Goal: Information Seeking & Learning: Learn about a topic

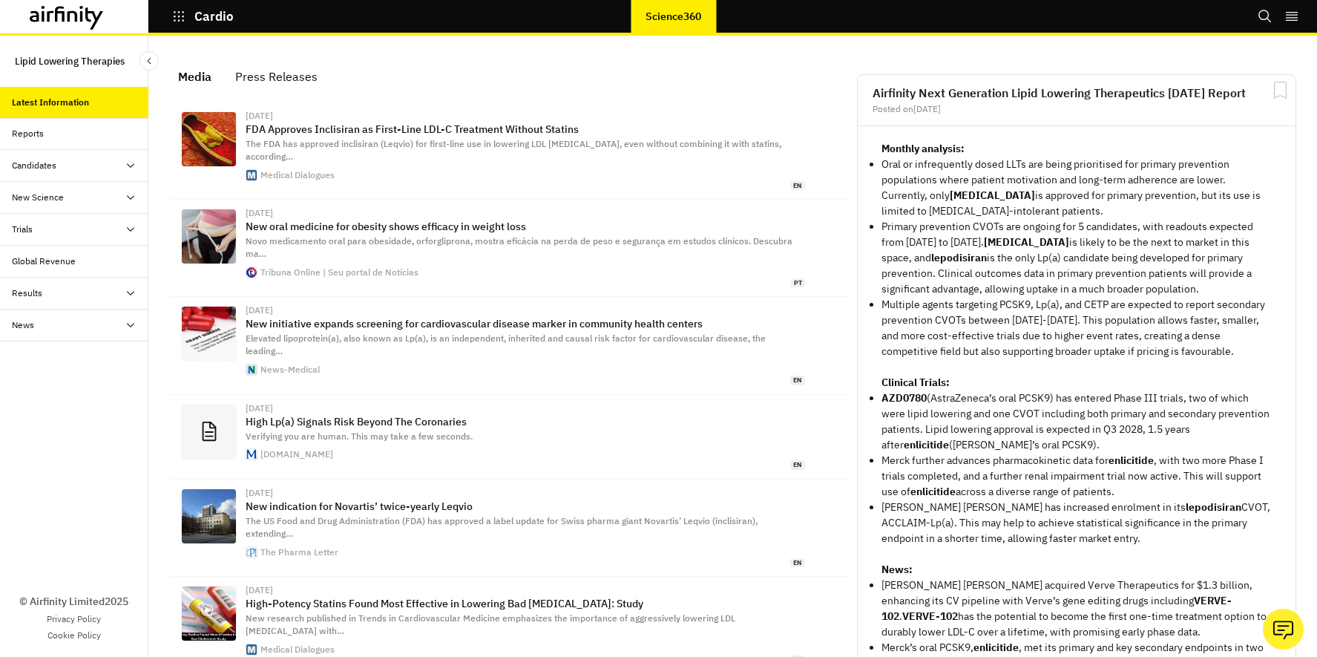
scroll to position [949, 445]
click at [38, 259] on div "Global Revenue" at bounding box center [44, 261] width 64 height 13
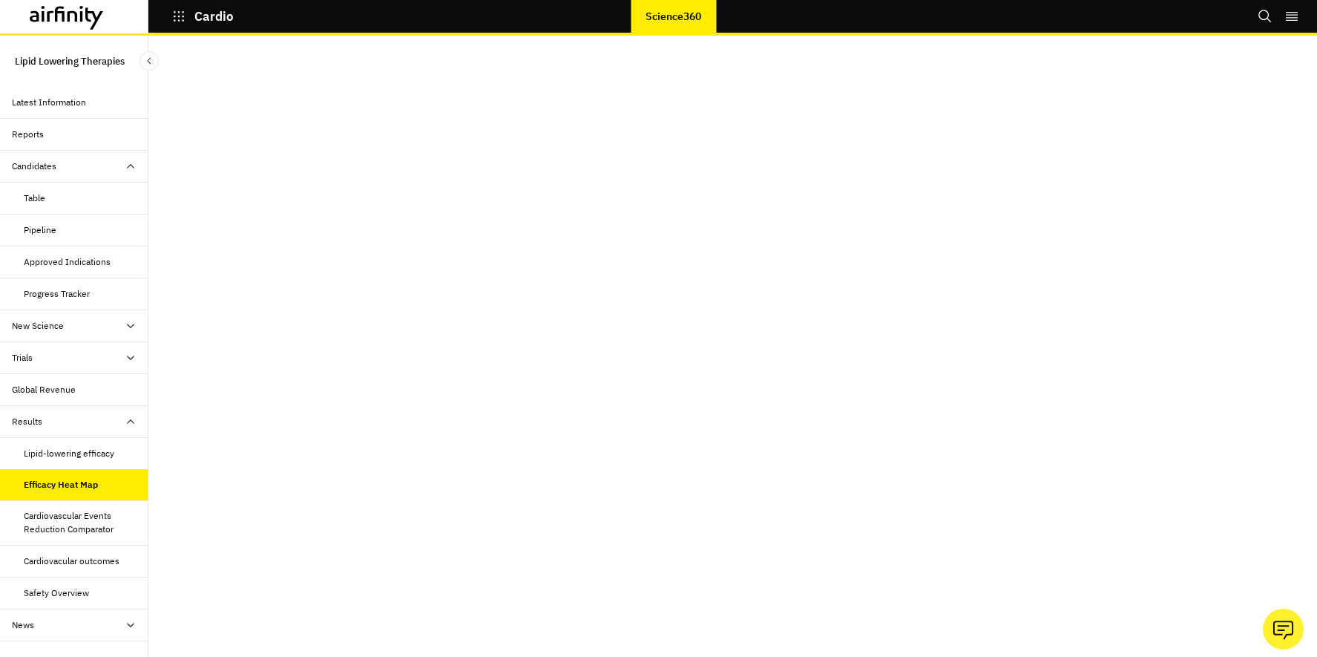
click at [59, 290] on div "Progress Tracker" at bounding box center [57, 293] width 66 height 13
